Goal: Information Seeking & Learning: Learn about a topic

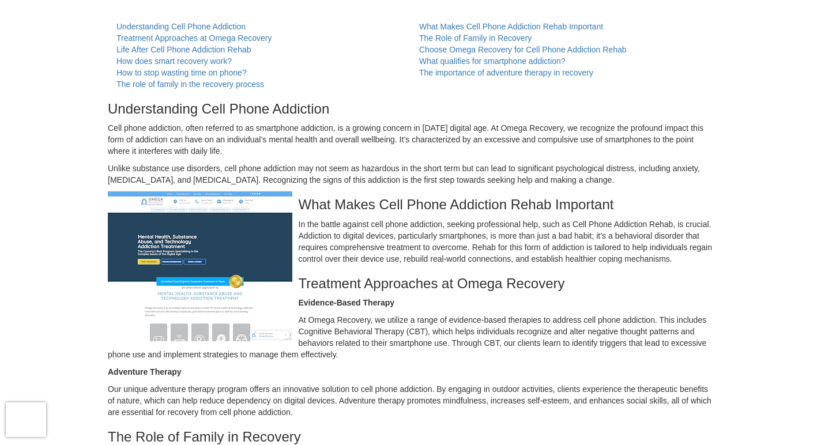
scroll to position [121, 0]
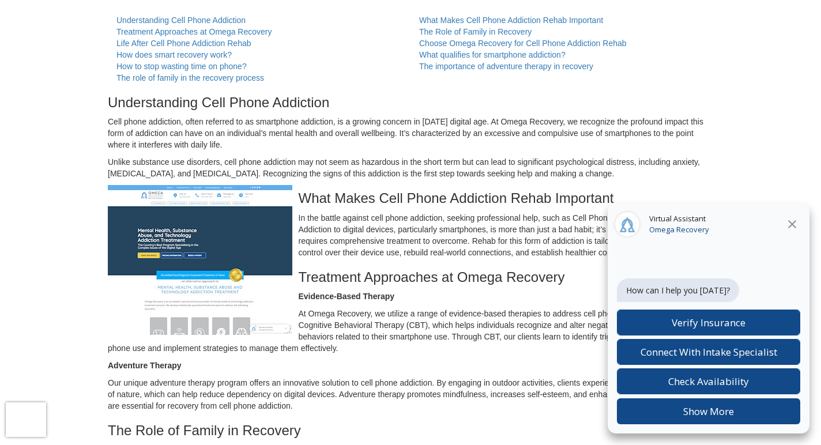
click at [787, 217] on icon at bounding box center [792, 224] width 14 height 14
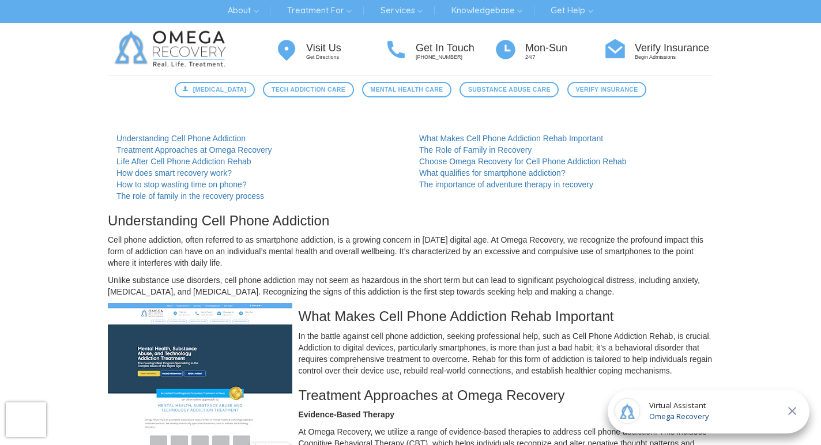
scroll to position [3, 0]
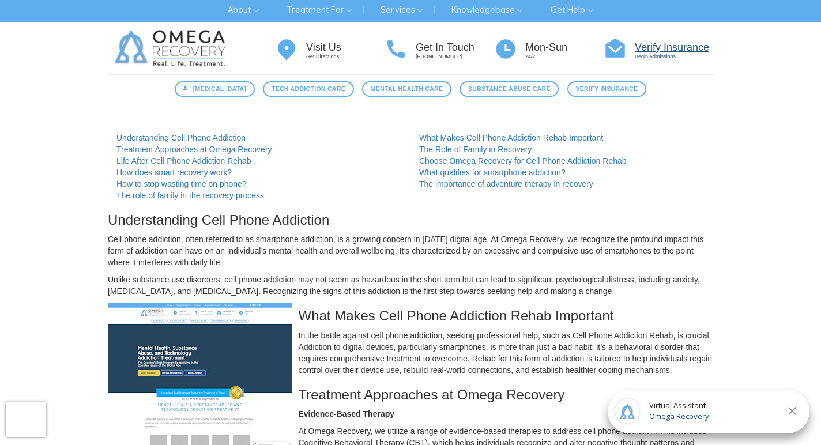
click at [648, 50] on h4 "Verify Insurance" at bounding box center [674, 48] width 78 height 12
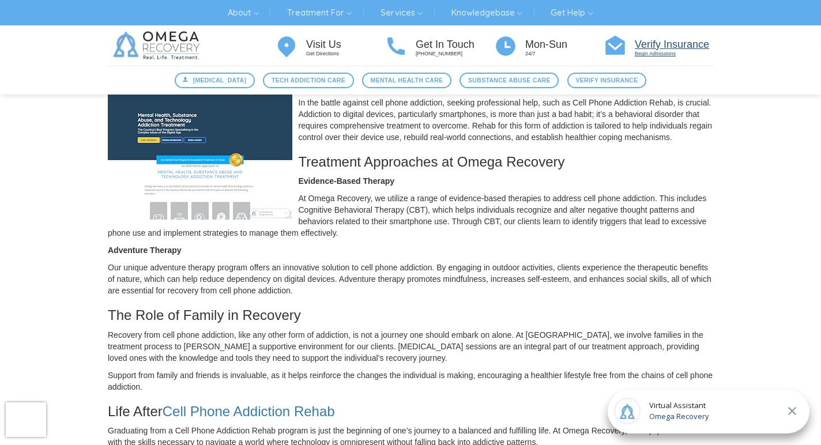
scroll to position [235, 0]
click at [222, 82] on span "[MEDICAL_DATA]" at bounding box center [220, 81] width 54 height 10
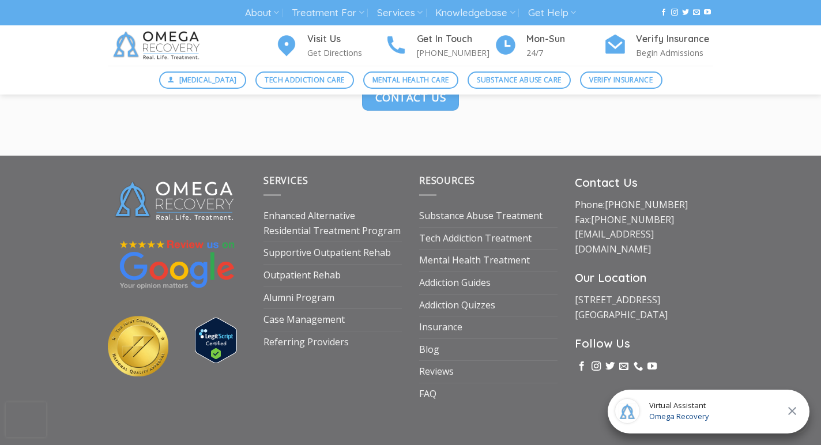
scroll to position [1692, 0]
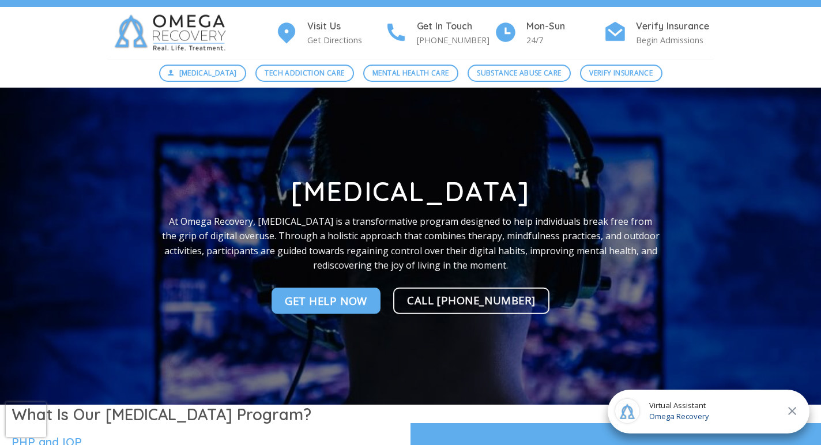
scroll to position [19, 0]
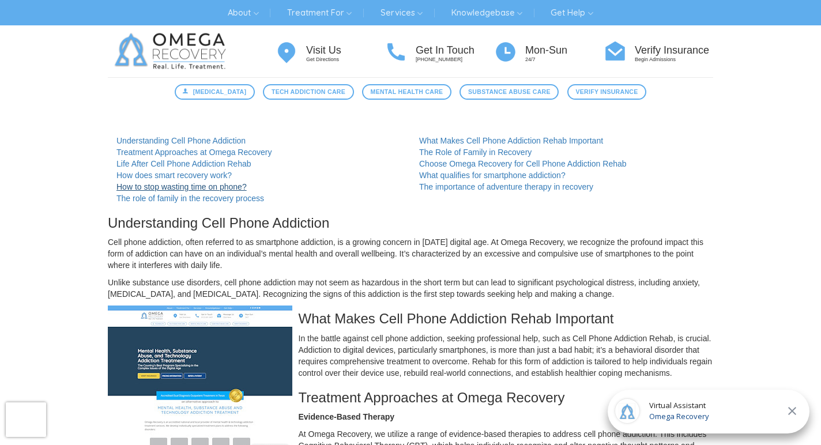
click at [198, 185] on link "How to stop wasting time on phone?" at bounding box center [181, 186] width 130 height 9
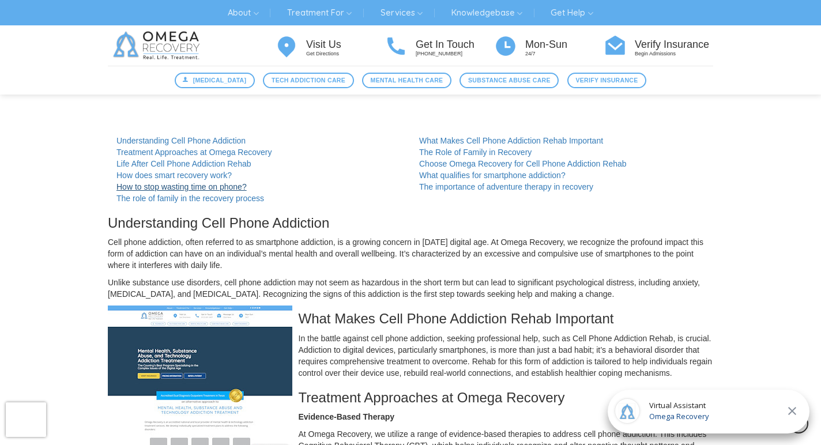
scroll to position [929, 0]
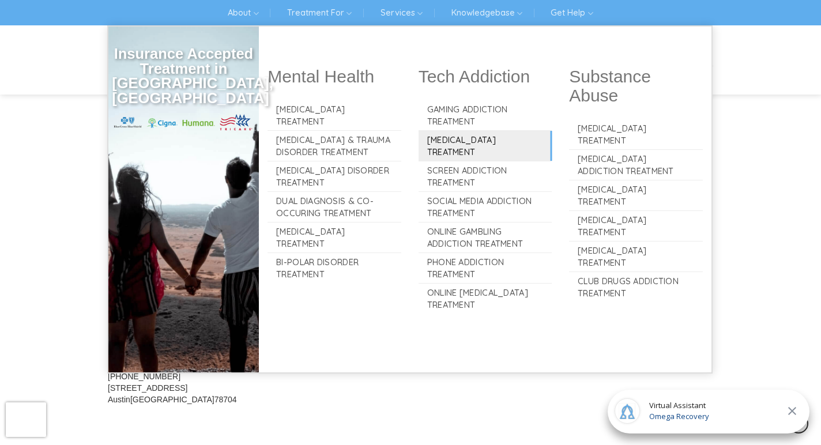
click at [457, 142] on link "[MEDICAL_DATA] Treatment" at bounding box center [486, 146] width 134 height 30
